Goal: Check status: Check status

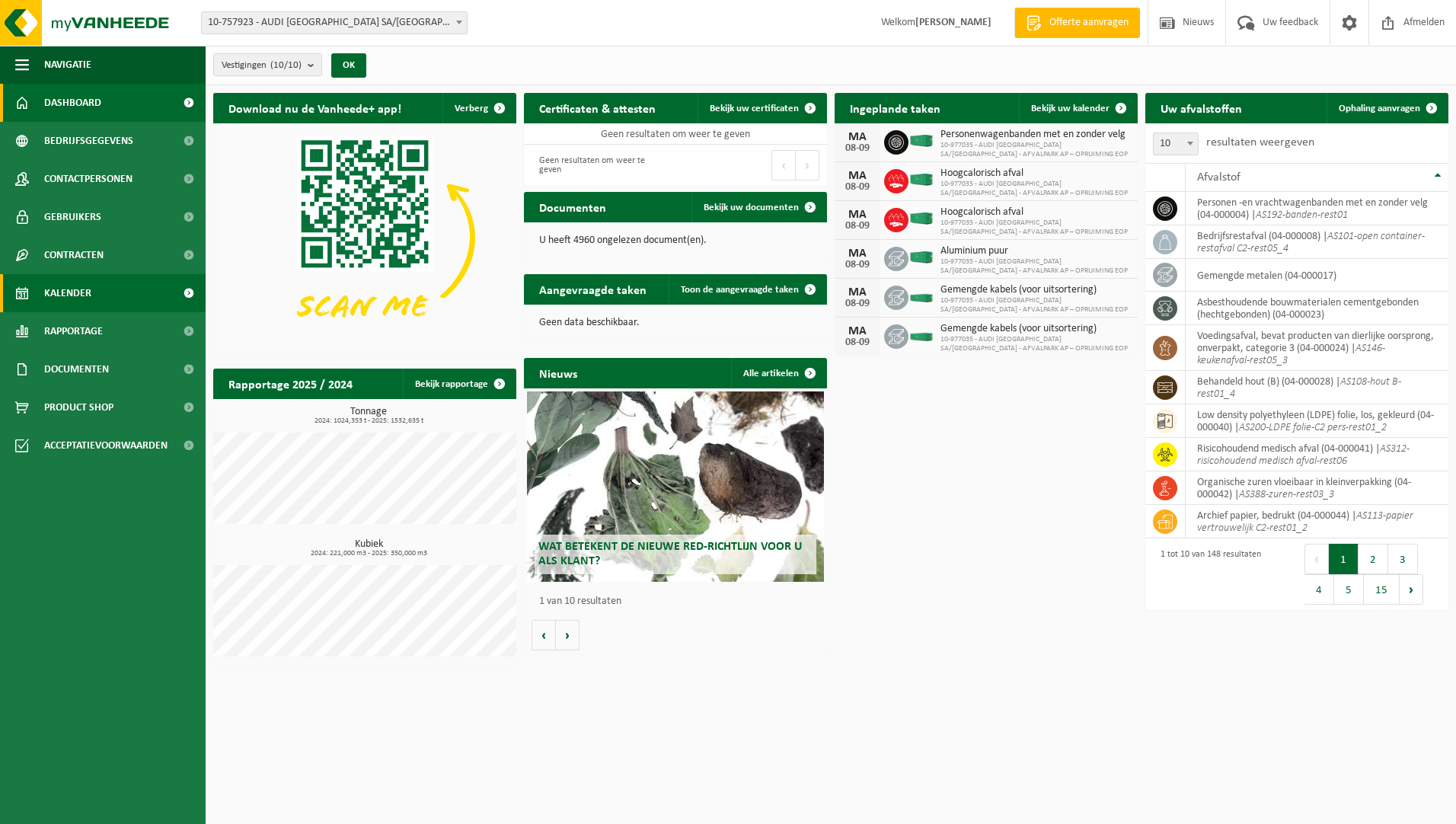
click at [70, 285] on span "Kalender" at bounding box center [67, 293] width 47 height 38
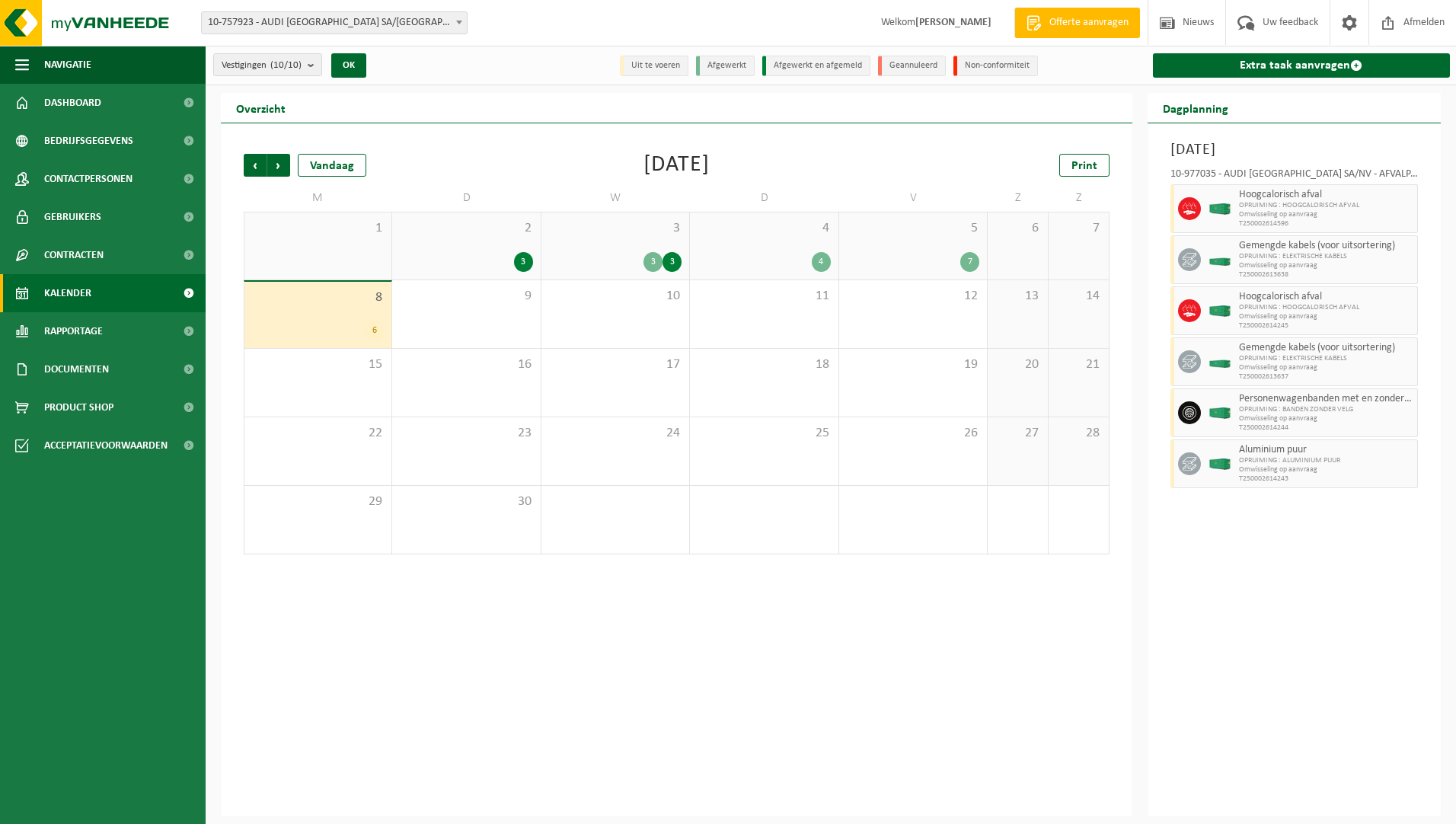
click at [901, 259] on div "7" at bounding box center [913, 261] width 132 height 20
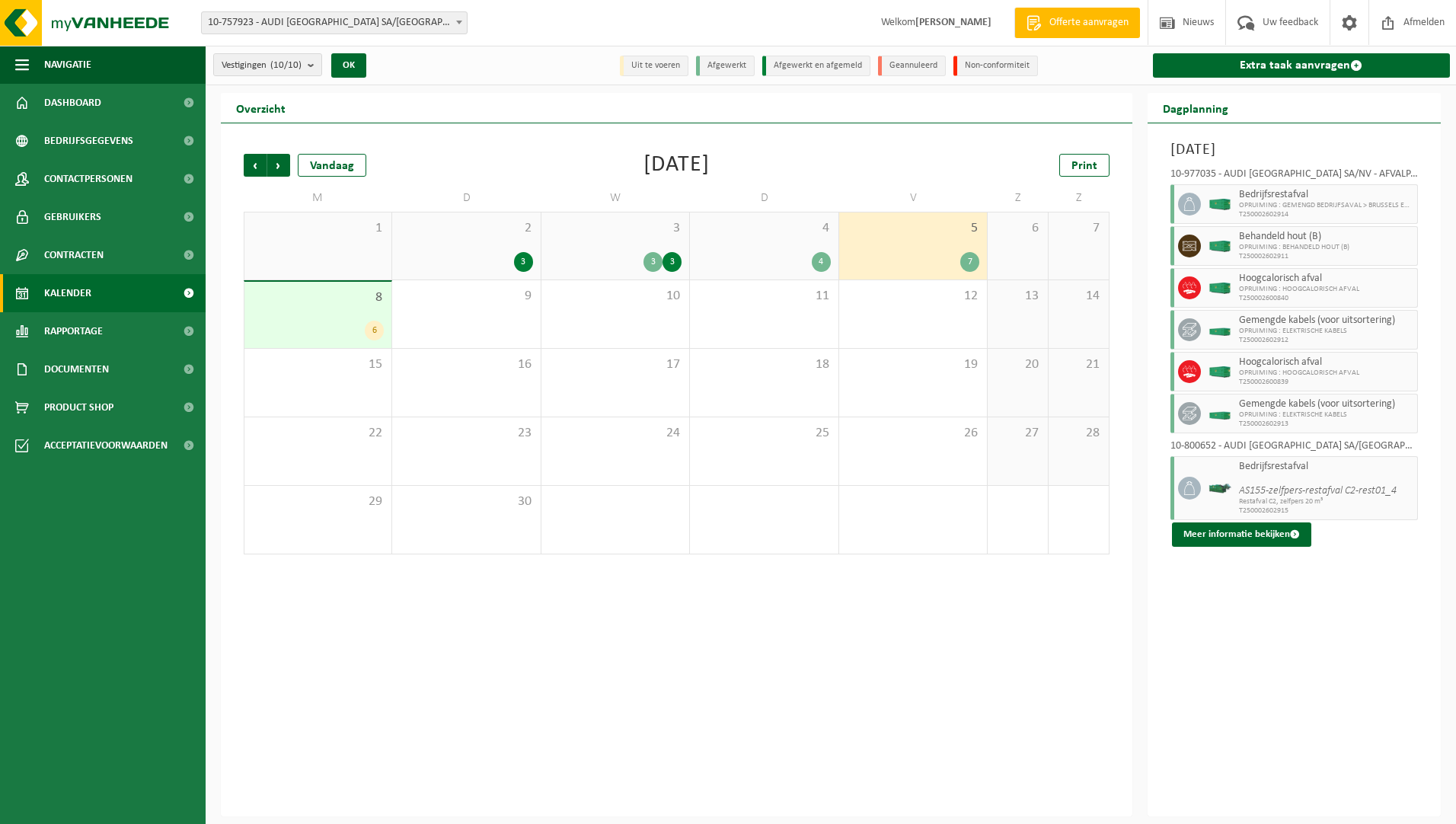
click at [292, 319] on div "8 6" at bounding box center [318, 314] width 147 height 66
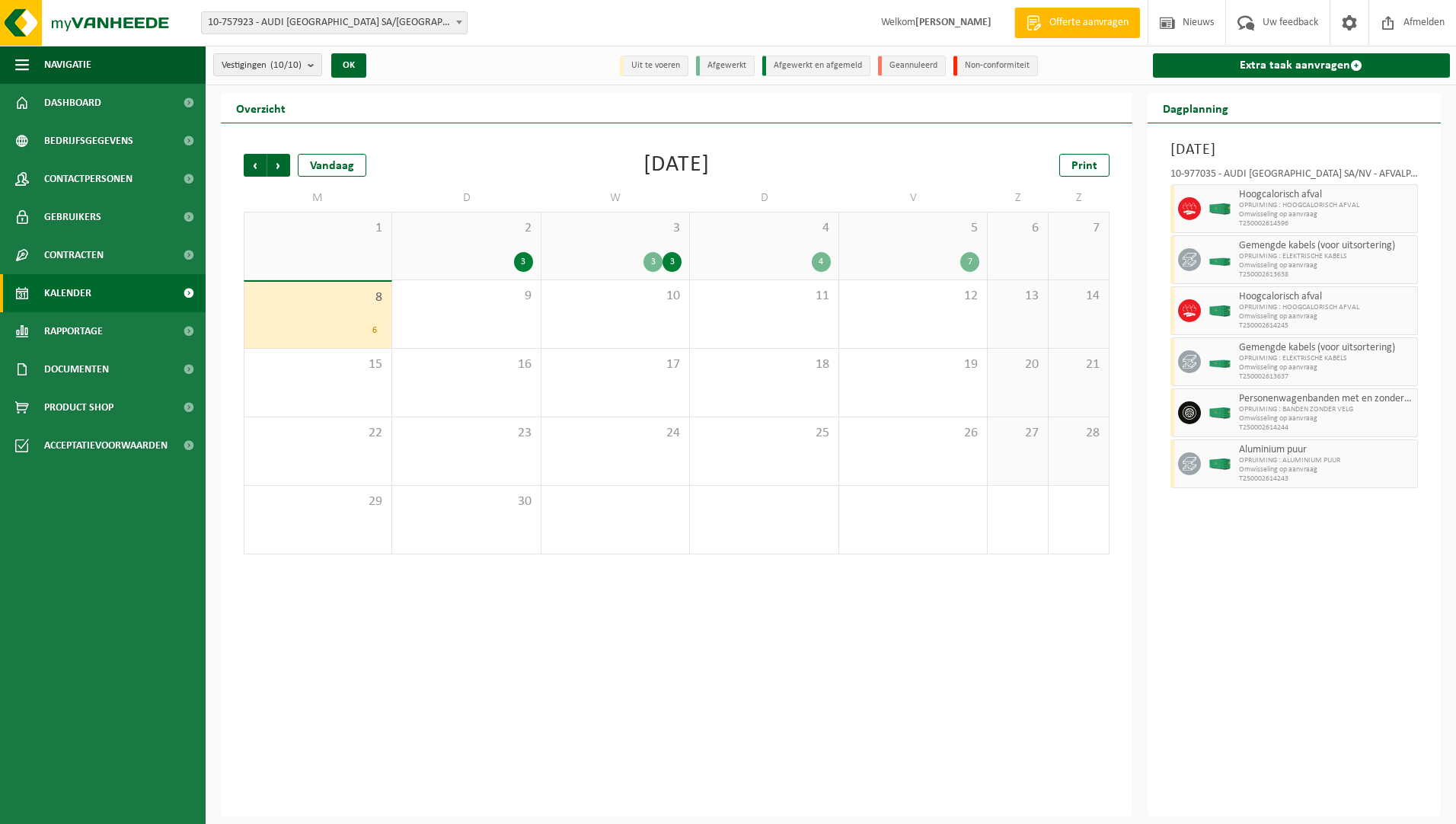
click at [924, 246] on div "5 7" at bounding box center [913, 246] width 148 height 67
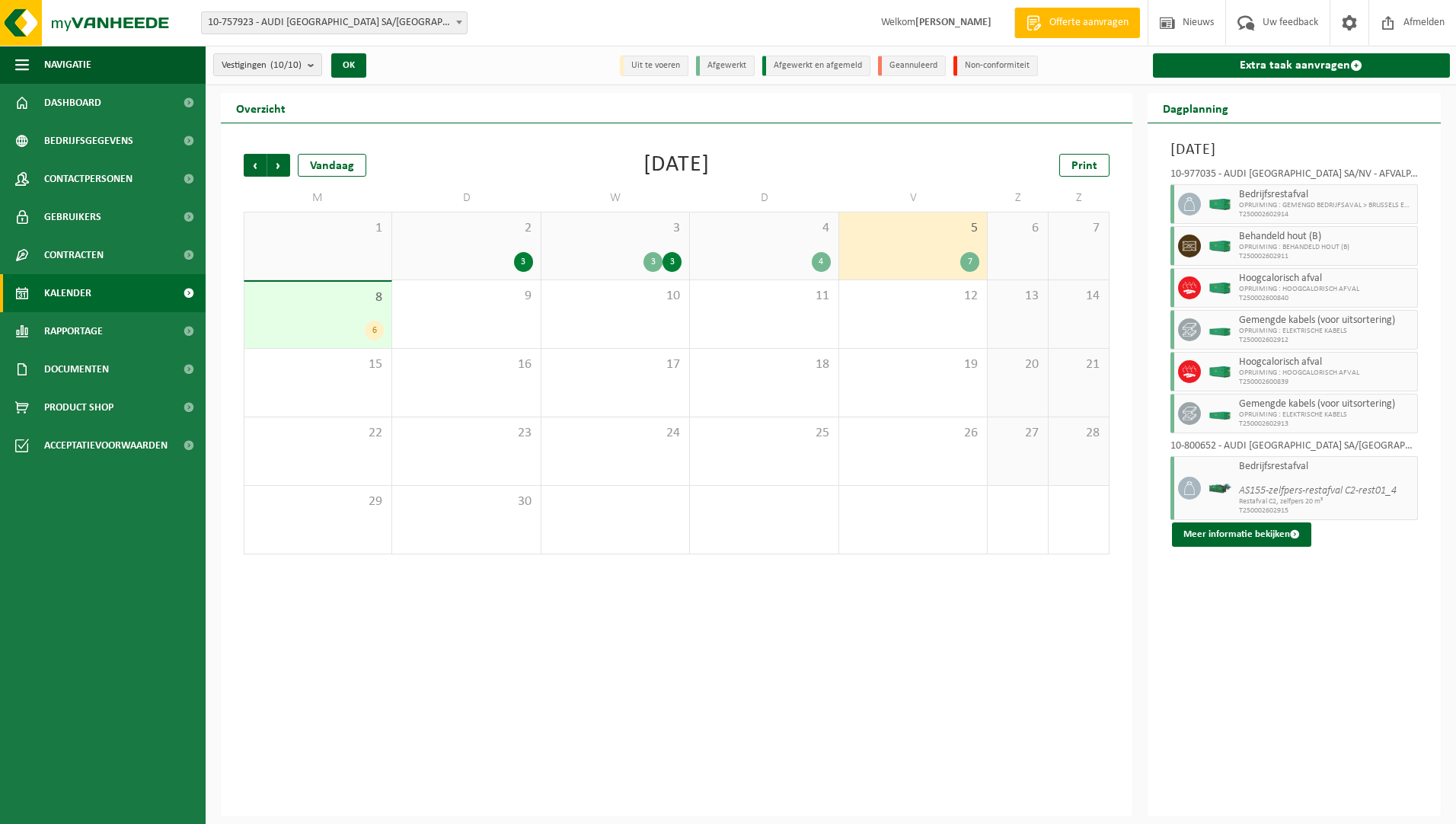
click at [781, 242] on div "4 4" at bounding box center [764, 246] width 148 height 67
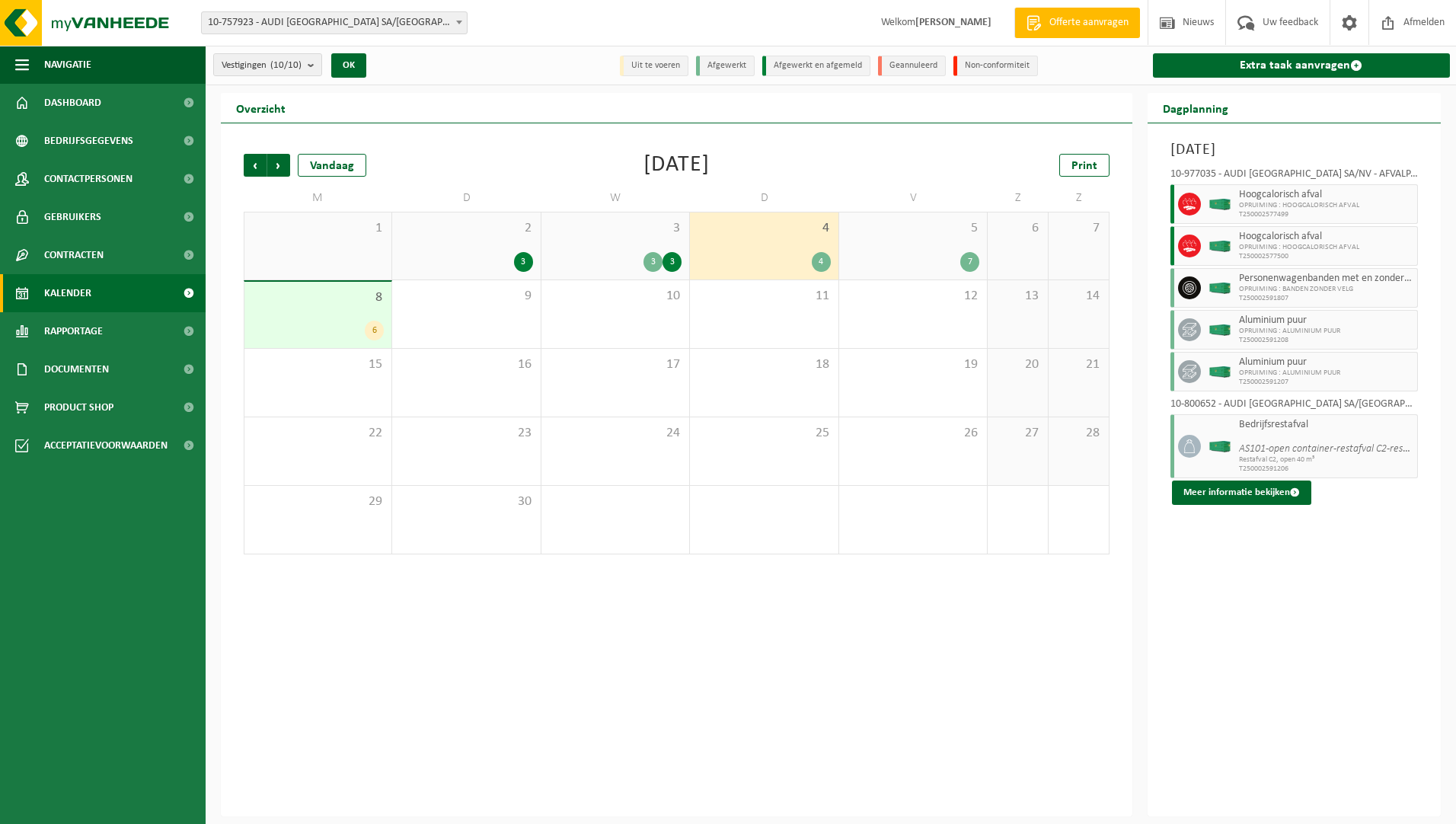
click at [880, 242] on div "5 7" at bounding box center [913, 246] width 148 height 67
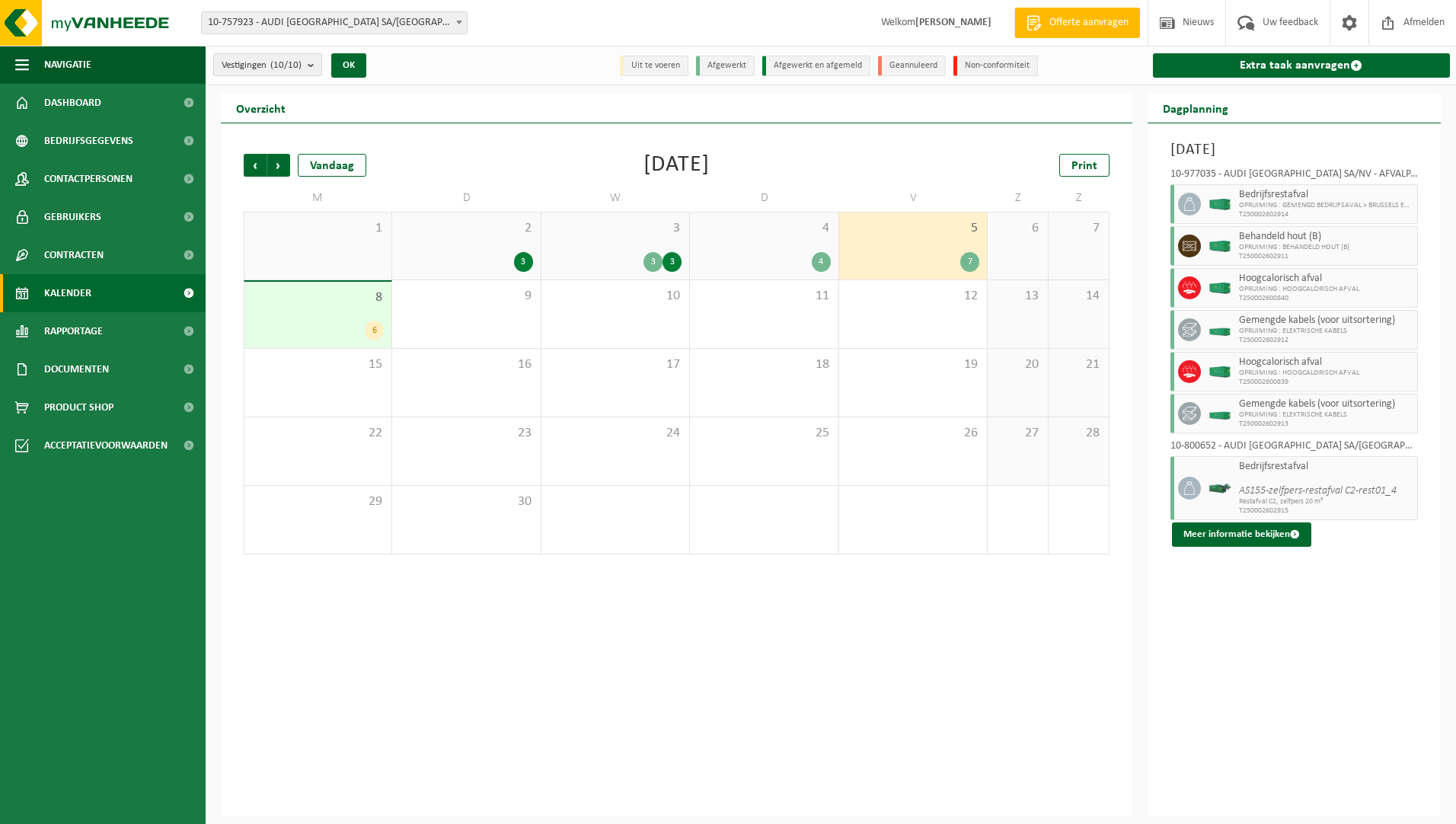
click at [341, 325] on div "6" at bounding box center [317, 330] width 131 height 20
